Goal: Transaction & Acquisition: Purchase product/service

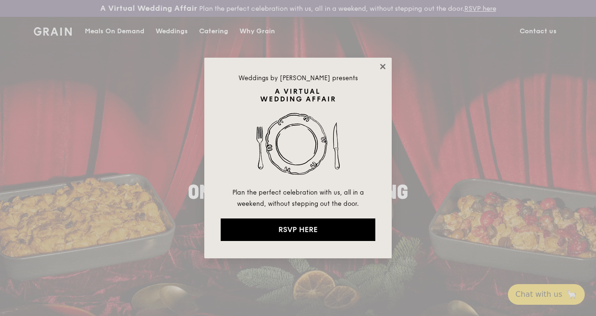
click at [381, 66] on icon at bounding box center [382, 66] width 8 height 8
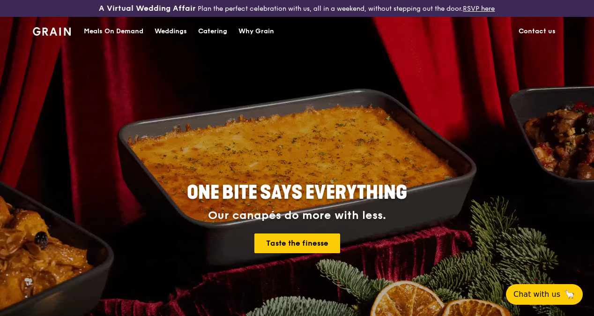
click at [121, 35] on div "Meals On Demand" at bounding box center [113, 31] width 59 height 28
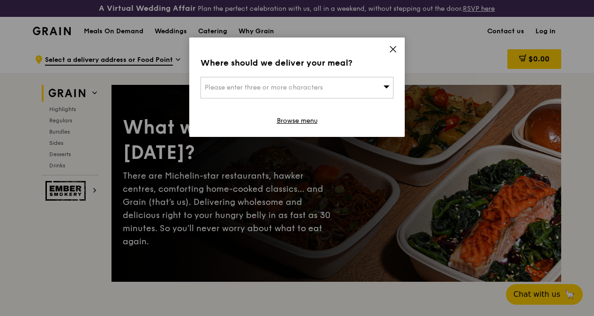
click at [392, 48] on icon at bounding box center [393, 49] width 8 height 8
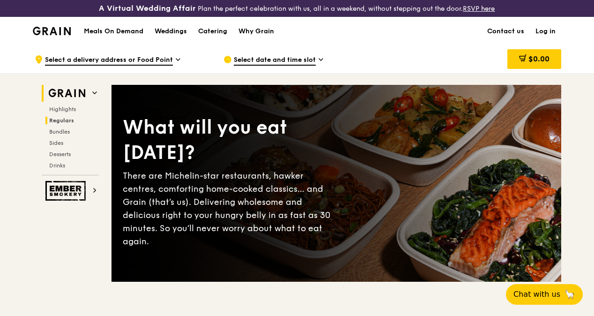
click at [70, 124] on span "Regulars" at bounding box center [61, 120] width 25 height 7
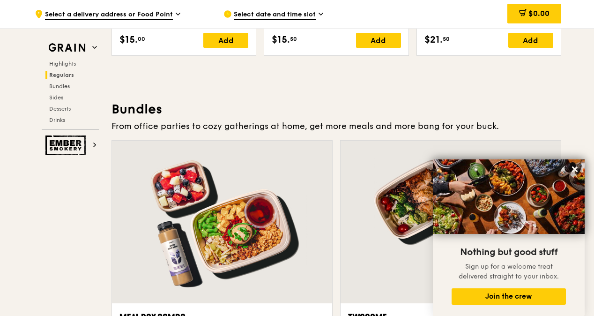
scroll to position [1333, 0]
